Goal: Task Accomplishment & Management: Use online tool/utility

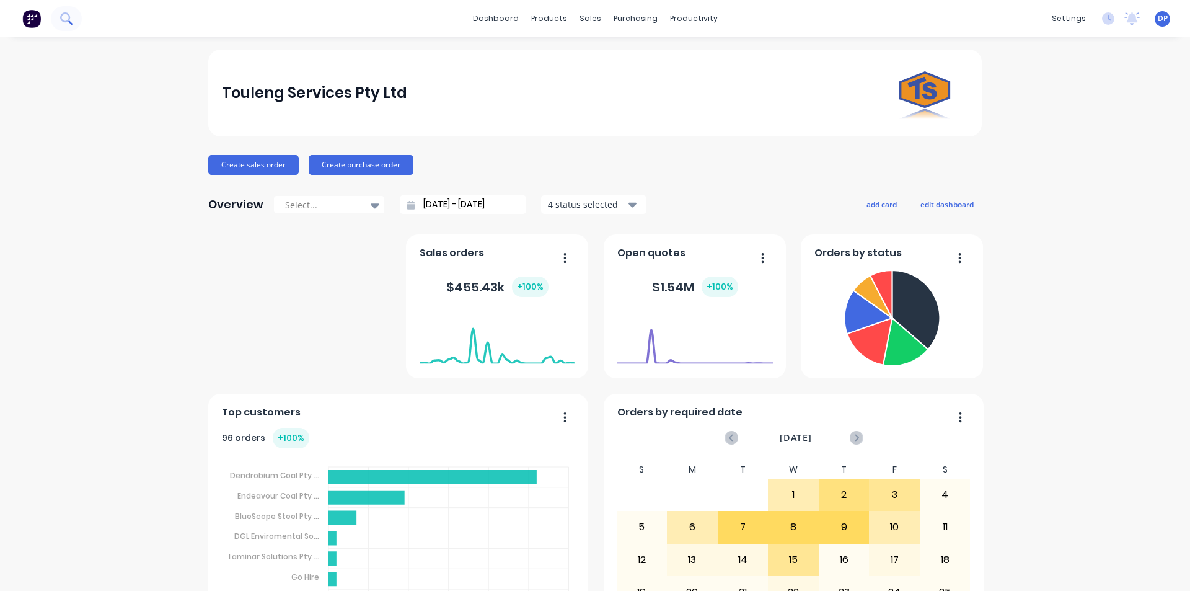
click at [76, 19] on button at bounding box center [66, 18] width 31 height 25
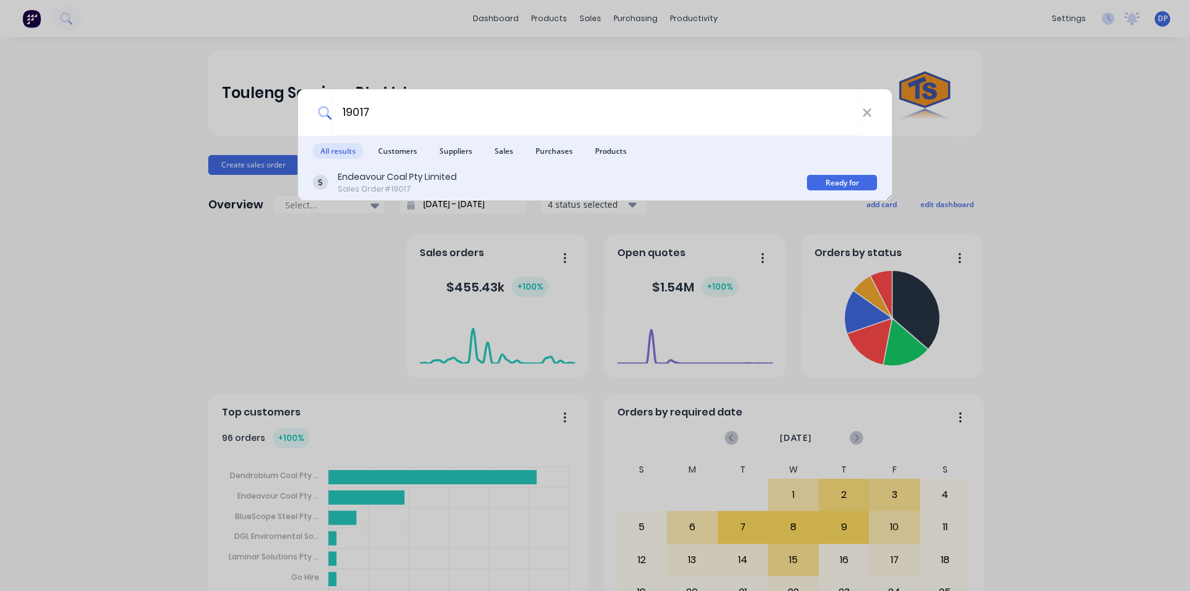
type input "19017"
click at [395, 198] on div "Endeavour Coal Pty Limited Sales Order #19017 Ready for Production" at bounding box center [595, 182] width 594 height 35
click at [408, 185] on div "Sales Order #19017" at bounding box center [397, 188] width 119 height 11
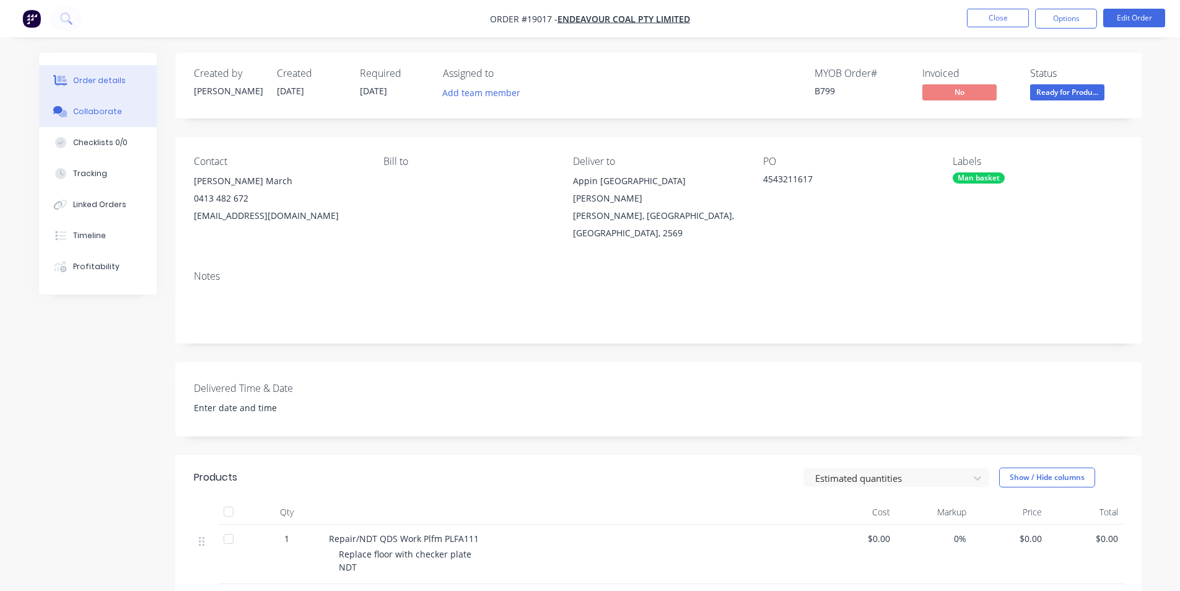
click at [110, 108] on div "Collaborate" at bounding box center [97, 111] width 49 height 11
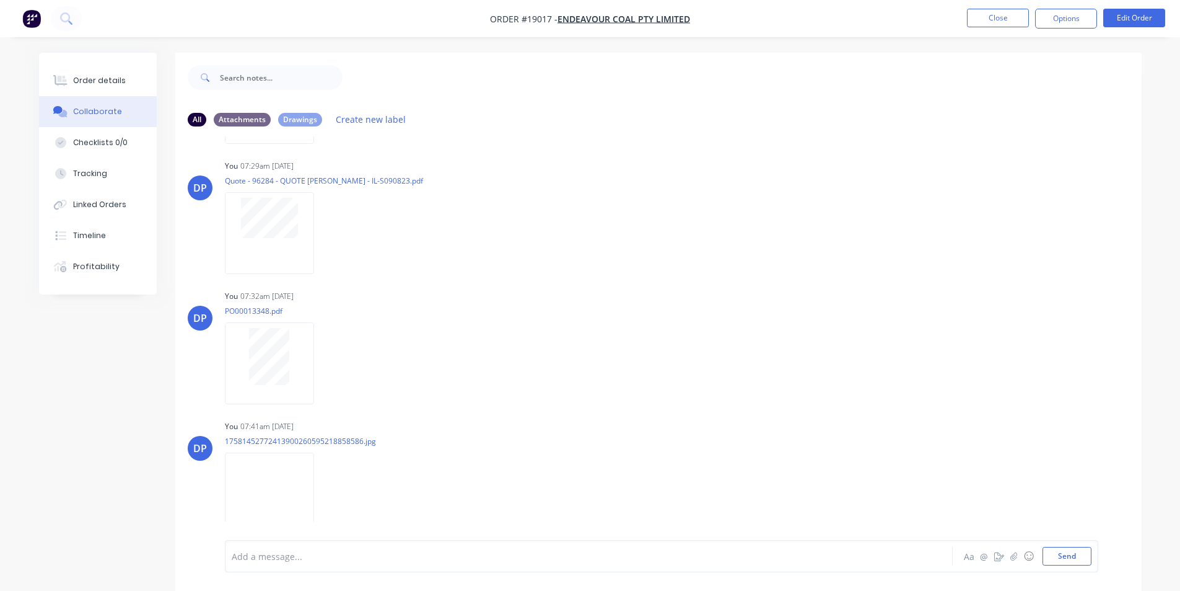
scroll to position [525, 0]
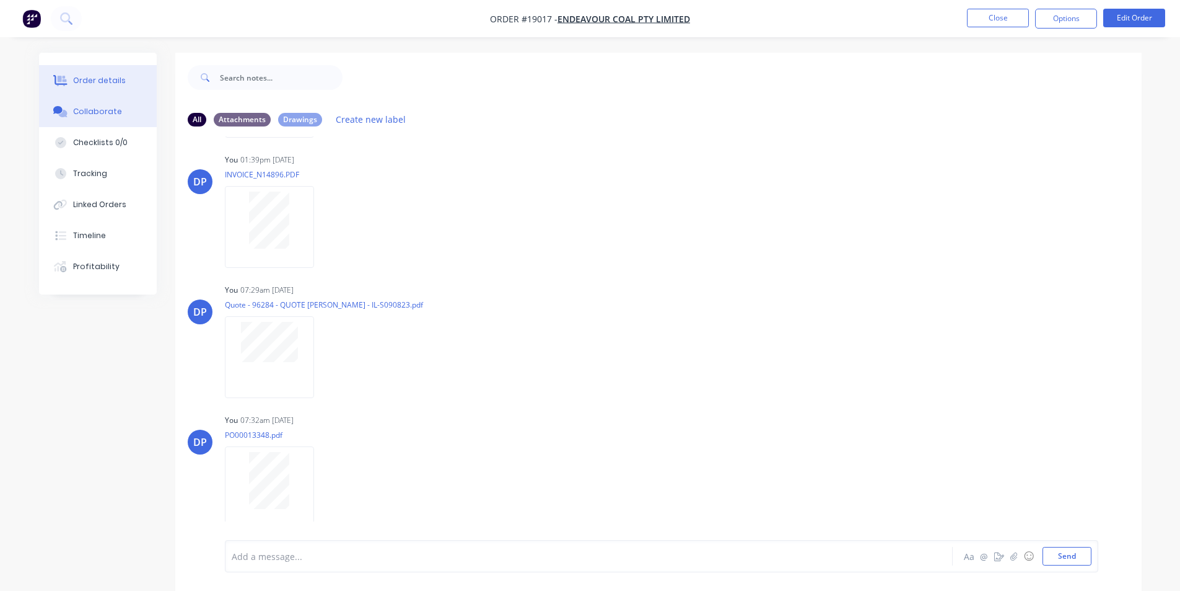
click at [64, 81] on icon at bounding box center [62, 81] width 10 height 11
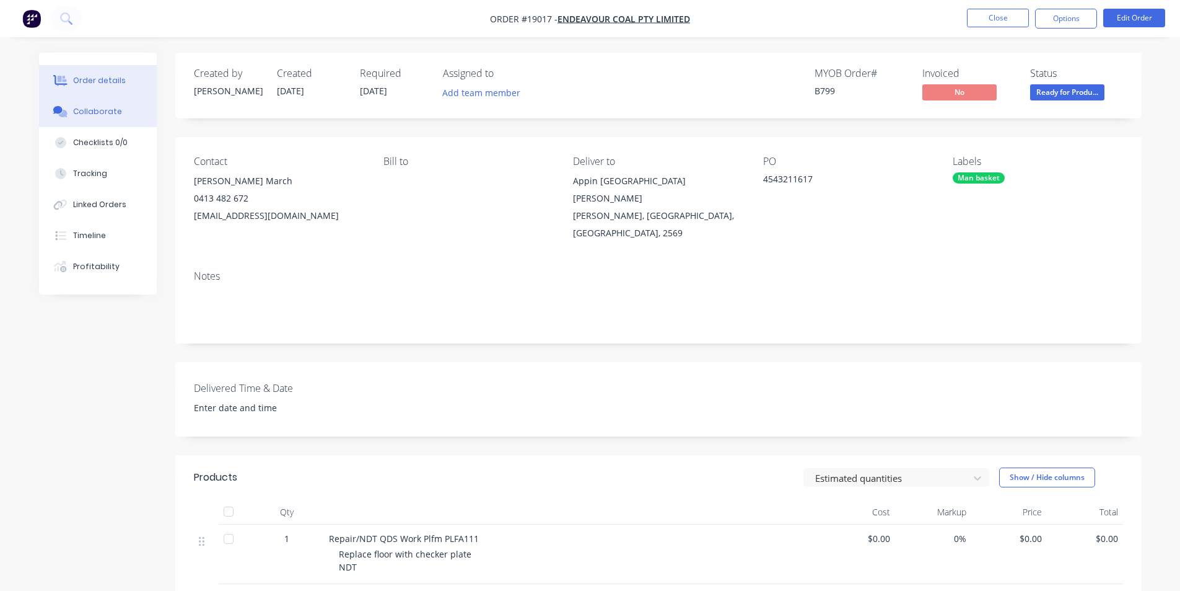
click at [105, 117] on button "Collaborate" at bounding box center [98, 111] width 118 height 31
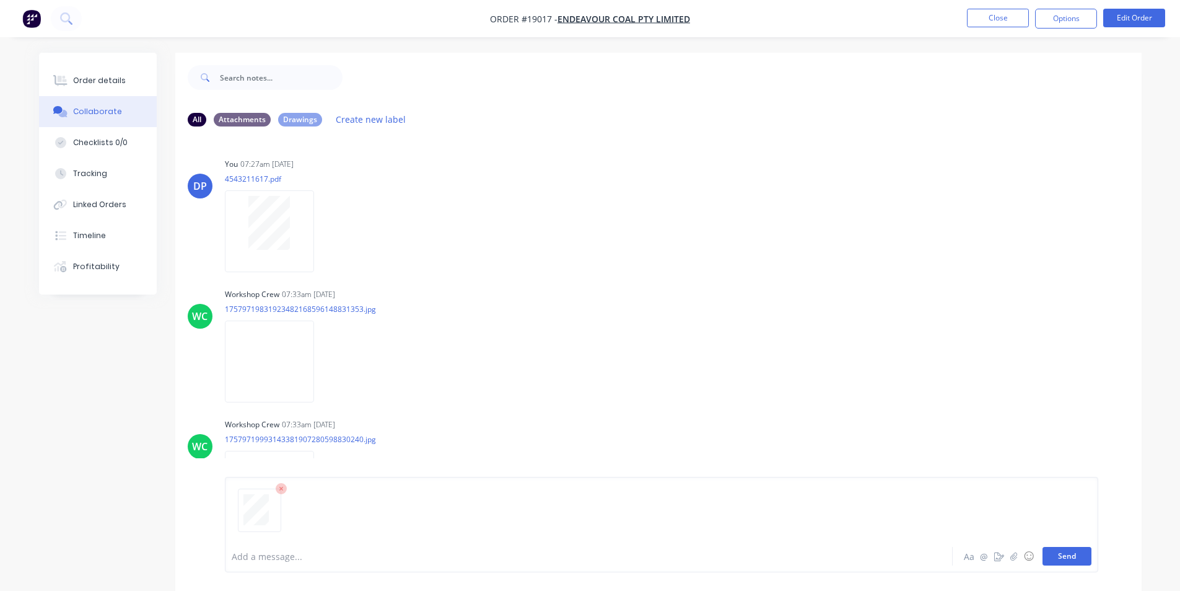
click at [1063, 561] on button "Send" at bounding box center [1067, 556] width 49 height 19
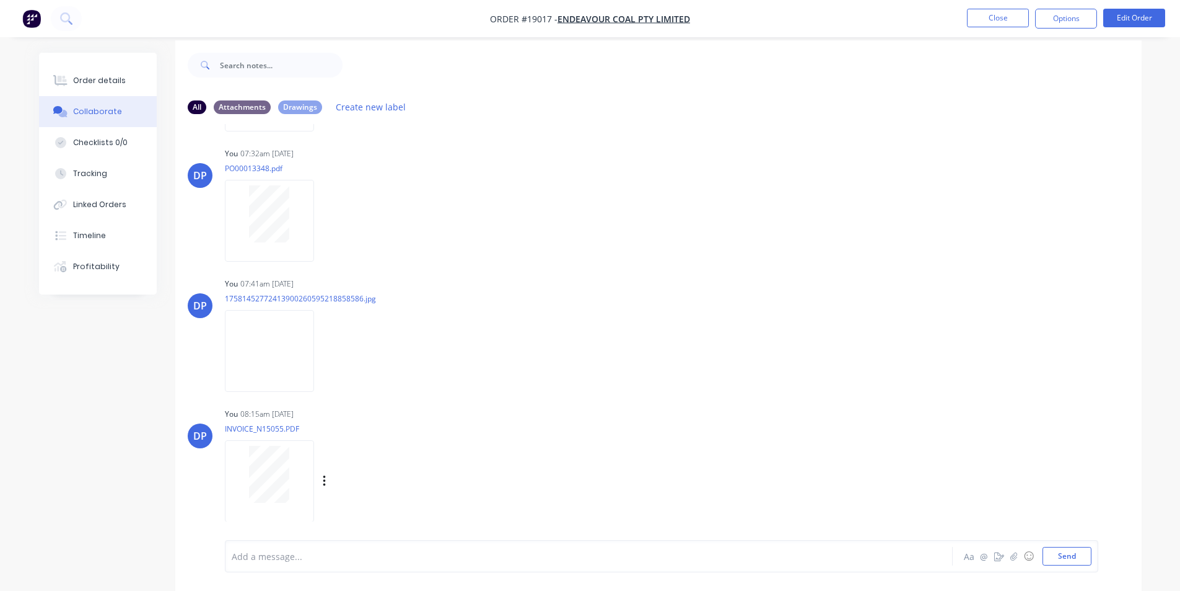
scroll to position [19, 0]
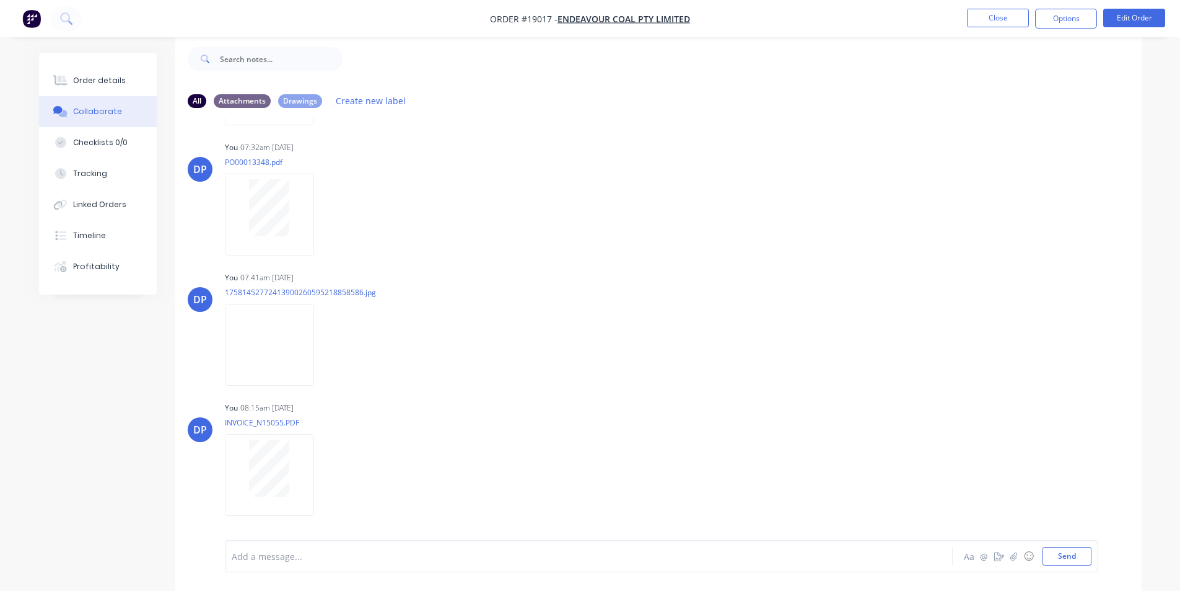
click at [29, 16] on img "button" at bounding box center [31, 18] width 19 height 19
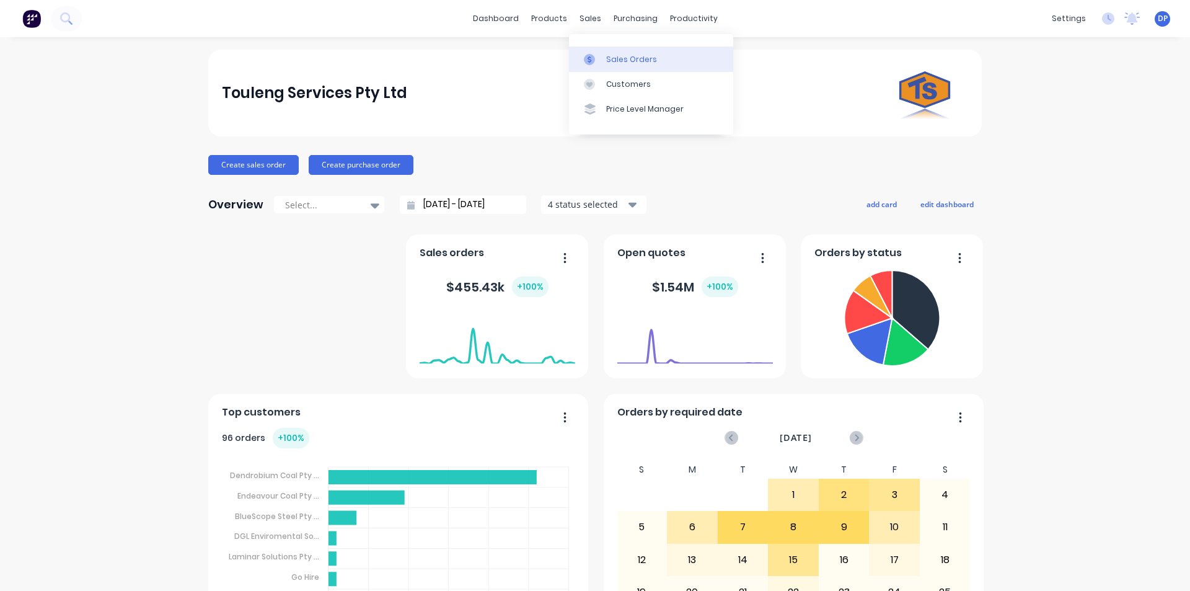
click at [607, 50] on link "Sales Orders" at bounding box center [651, 58] width 164 height 25
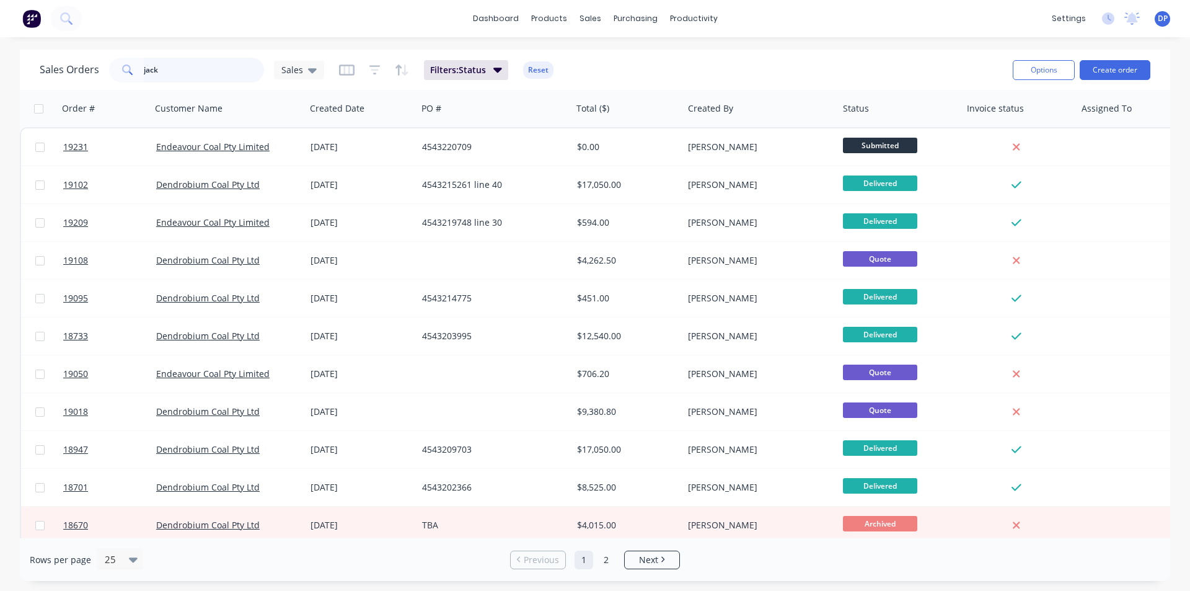
click at [53, 87] on div "Sales Orders jack Sales Filters: Status Reset Options Create order" at bounding box center [595, 70] width 1150 height 40
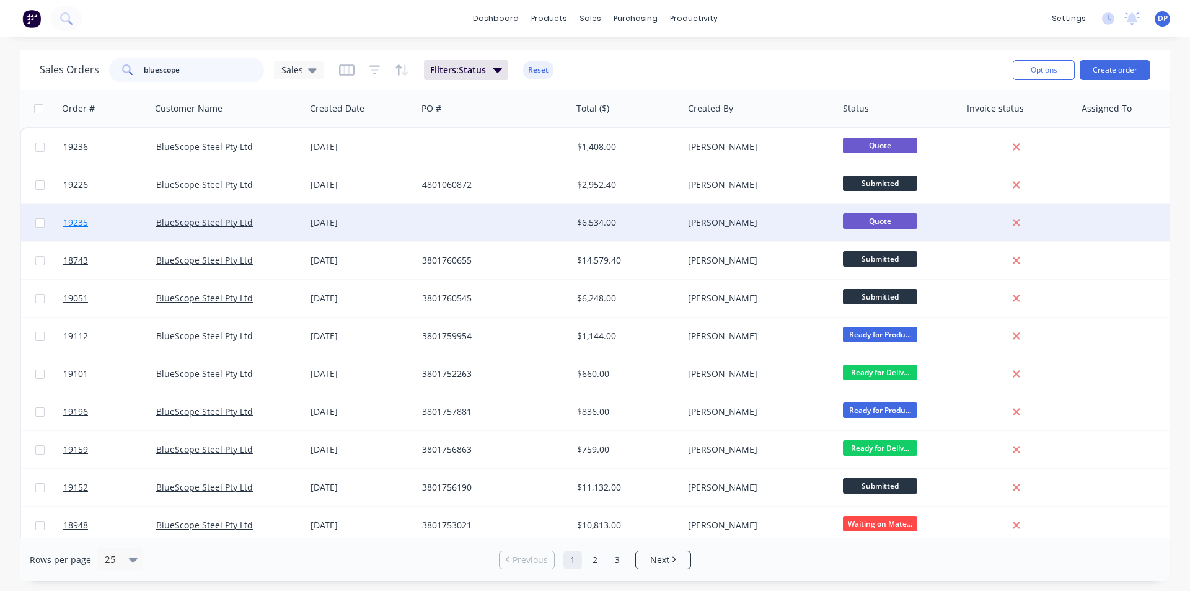
type input "bluescope"
click at [81, 225] on span "19235" at bounding box center [75, 222] width 25 height 12
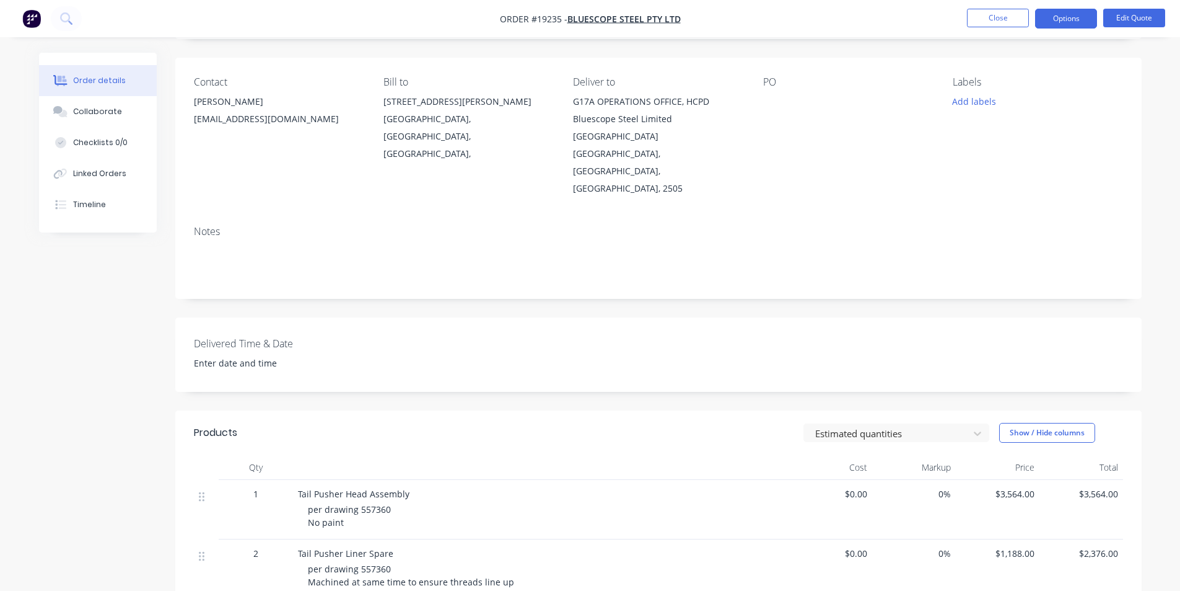
scroll to position [186, 0]
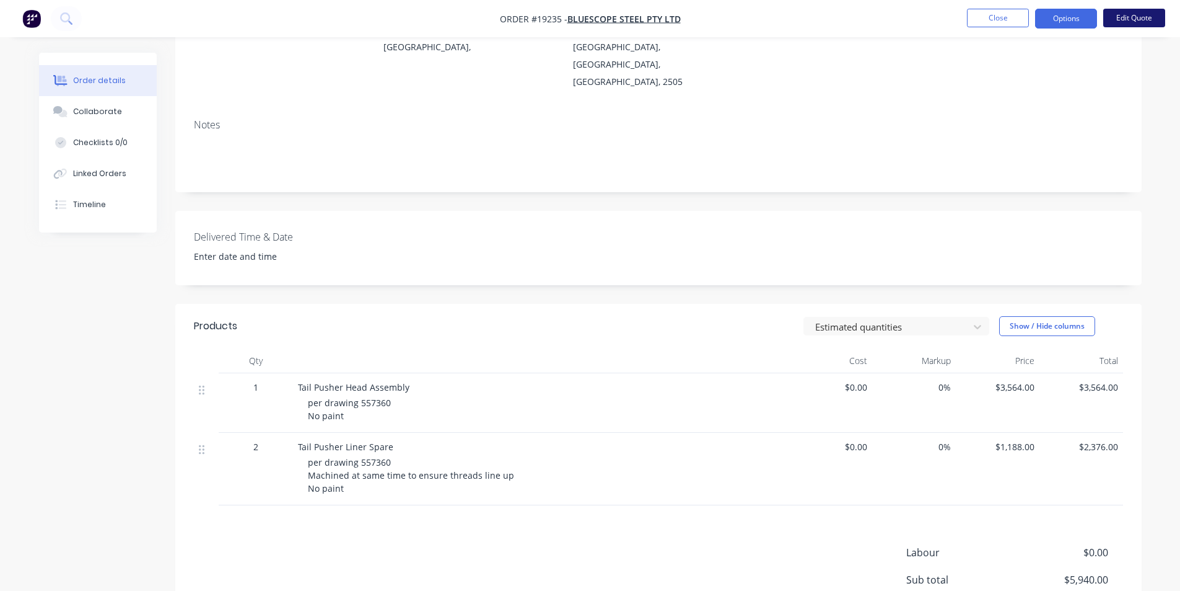
click at [1128, 14] on button "Edit Quote" at bounding box center [1135, 18] width 62 height 19
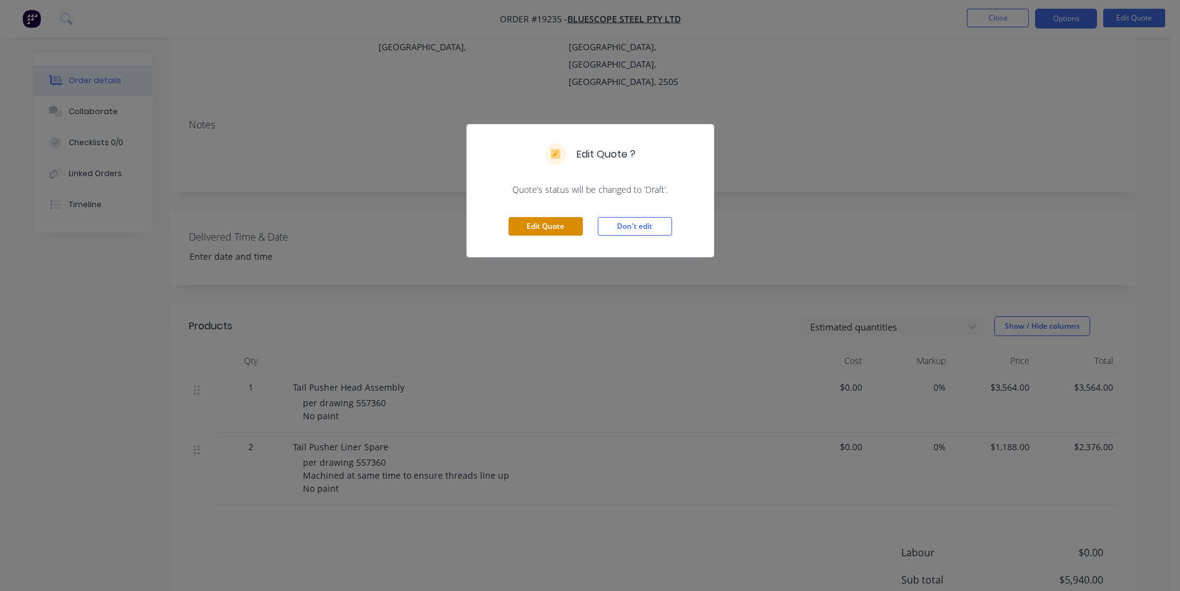
click at [545, 230] on button "Edit Quote" at bounding box center [546, 226] width 74 height 19
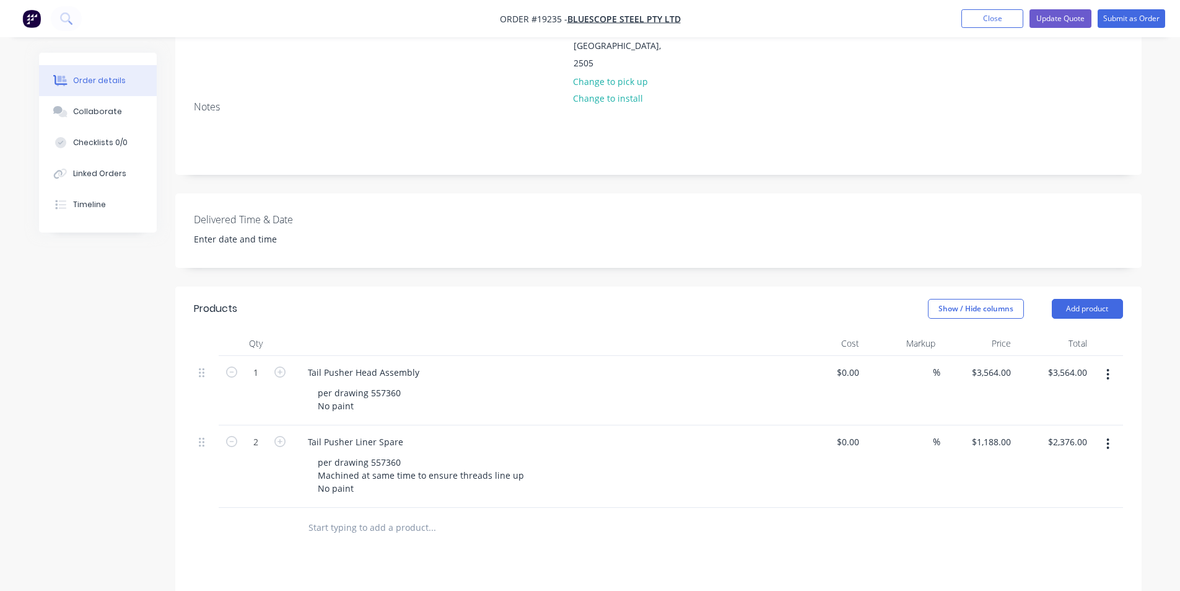
scroll to position [248, 0]
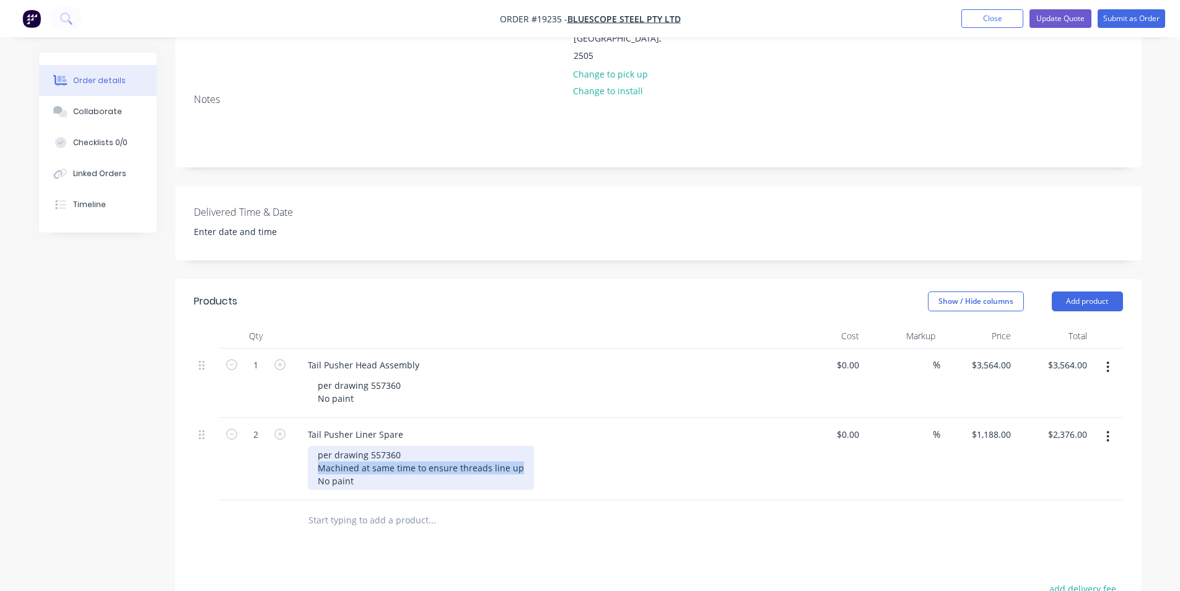
drag, startPoint x: 522, startPoint y: 433, endPoint x: 316, endPoint y: 427, distance: 206.4
click at [316, 446] on div "per drawing 557360 Machined at same time to ensure threads line up No paint" at bounding box center [421, 468] width 226 height 44
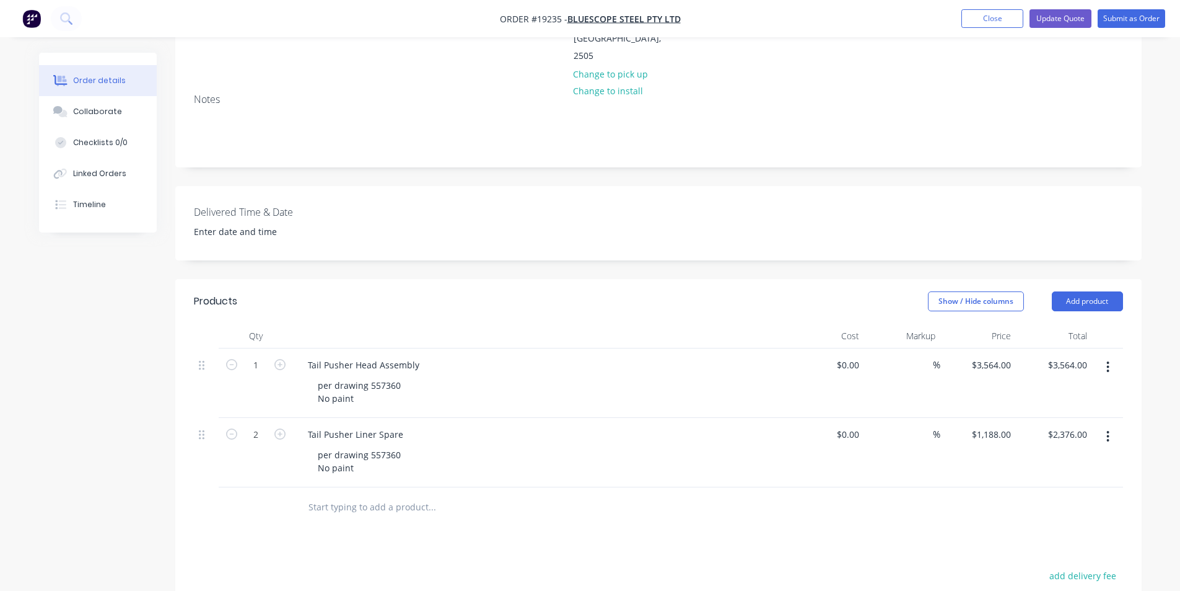
click at [804, 487] on div at bounding box center [658, 507] width 929 height 40
